Goal: Task Accomplishment & Management: Manage account settings

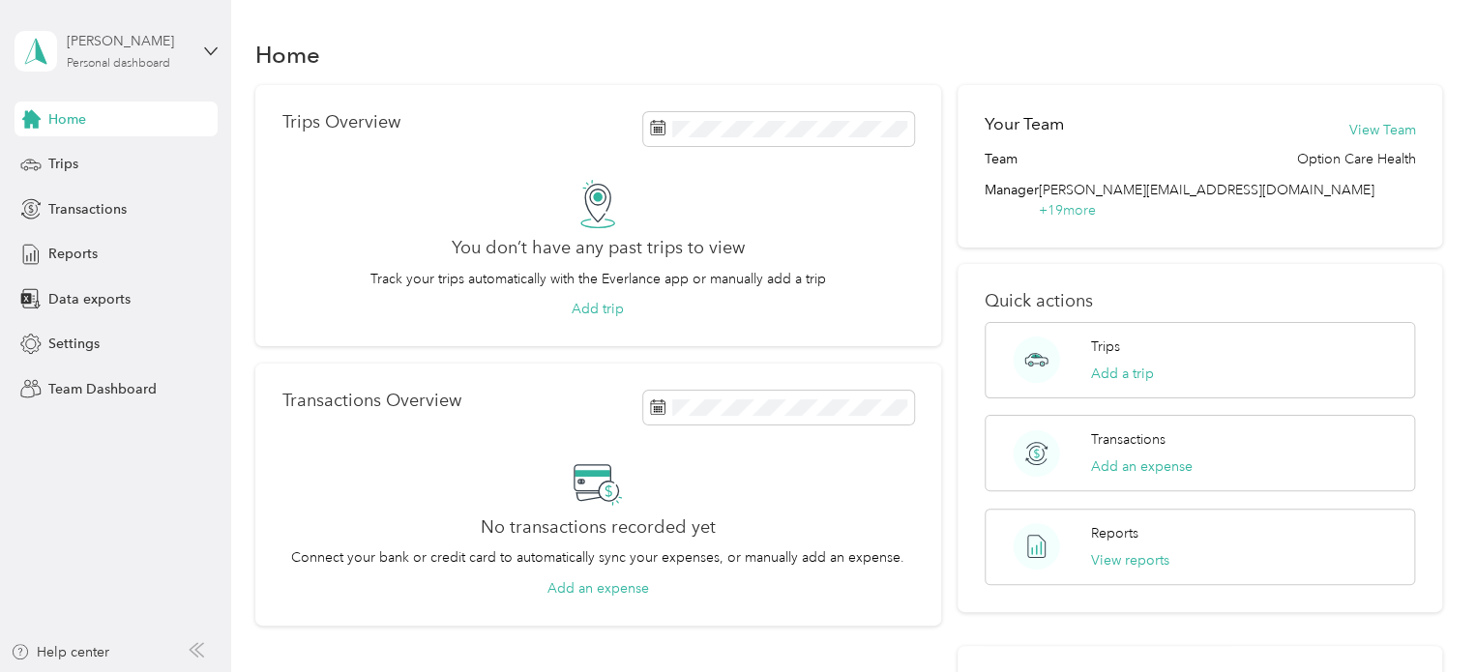
click at [170, 67] on div "Personal dashboard" at bounding box center [118, 64] width 103 height 12
click at [116, 159] on div "Team dashboard" at bounding box center [82, 159] width 103 height 20
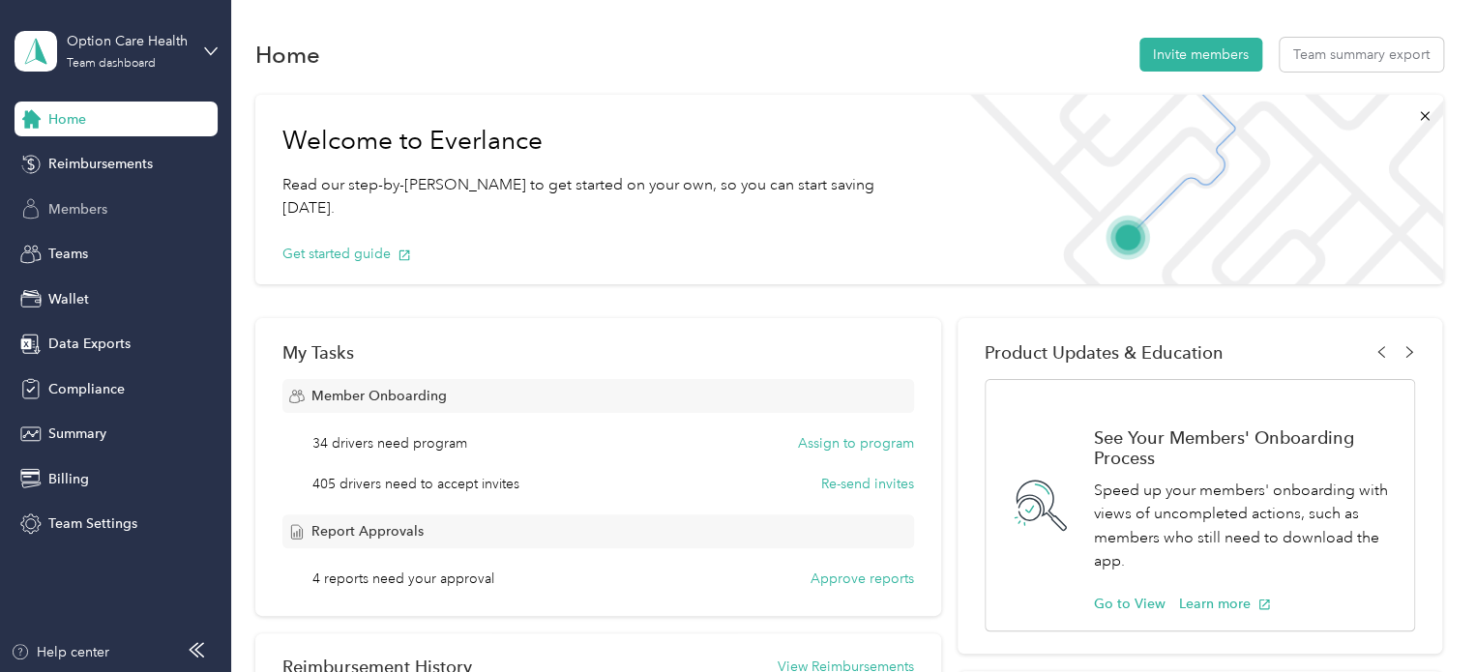
click at [116, 202] on div "Members" at bounding box center [116, 208] width 203 height 35
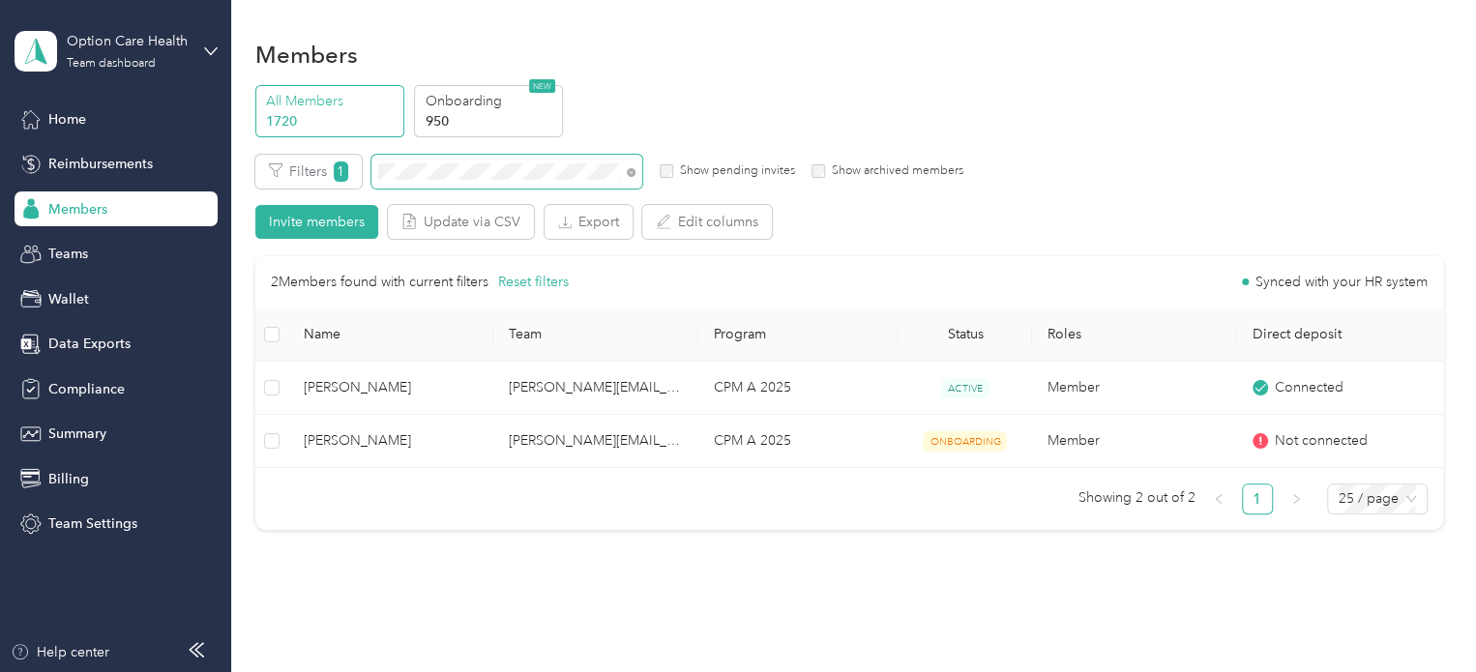
click at [373, 160] on span at bounding box center [506, 172] width 271 height 34
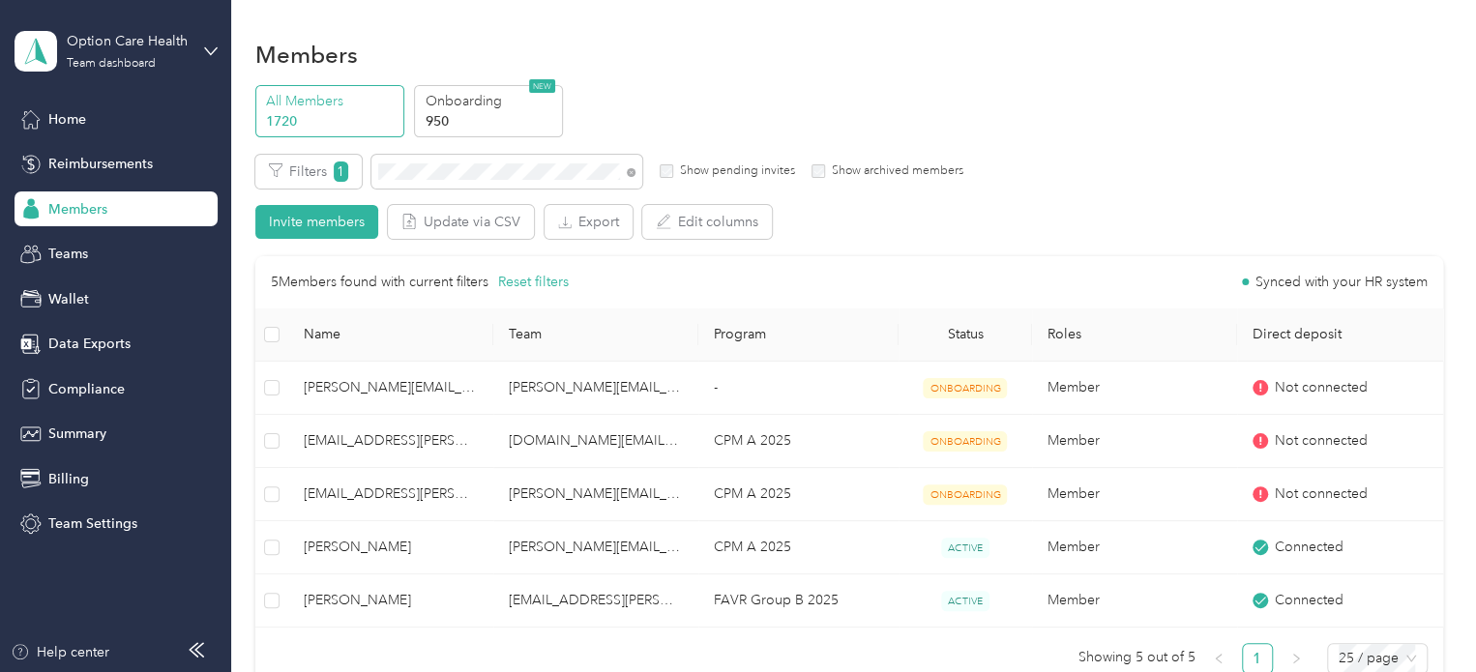
click at [202, 43] on div "Option Care Health Team dashboard" at bounding box center [116, 51] width 203 height 68
click at [128, 239] on div "Log out" at bounding box center [272, 247] width 489 height 34
